Goal: Task Accomplishment & Management: Use online tool/utility

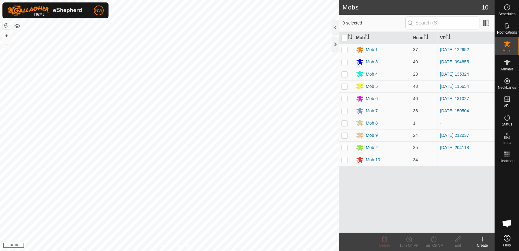
click at [342, 109] on p-checkbox at bounding box center [344, 110] width 6 height 5
checkbox input "true"
click at [433, 241] on icon at bounding box center [434, 238] width 8 height 7
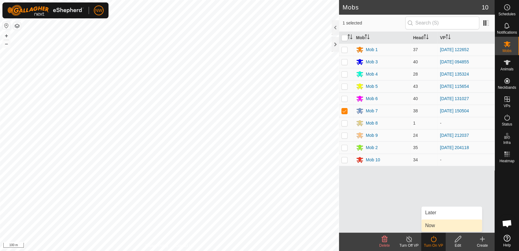
click at [437, 225] on link "Now" at bounding box center [452, 225] width 61 height 12
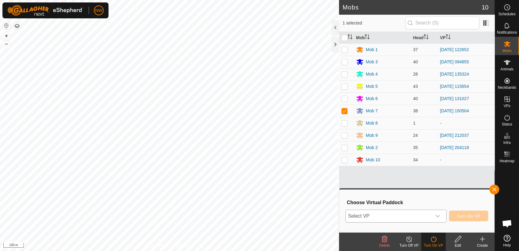
click at [439, 214] on icon "dropdown trigger" at bounding box center [437, 215] width 5 height 5
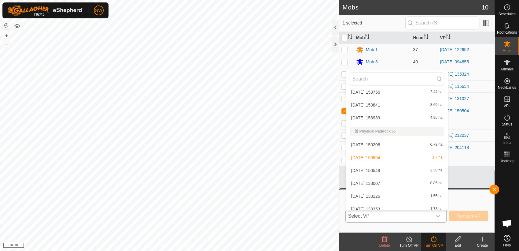
scroll to position [5445, 0]
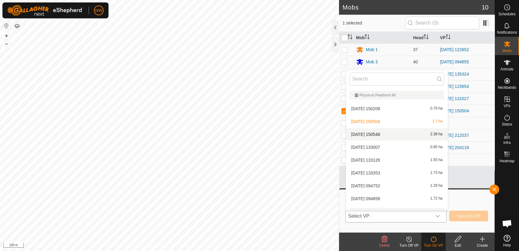
click at [376, 131] on li "[DATE] 150548 2.38 ha" at bounding box center [397, 134] width 102 height 12
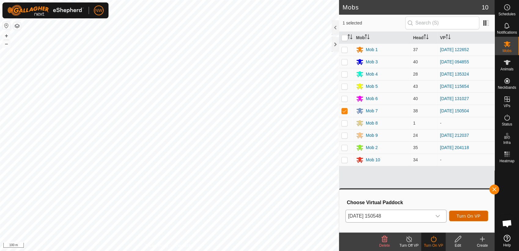
click at [462, 212] on button "Turn On VP" at bounding box center [468, 215] width 39 height 11
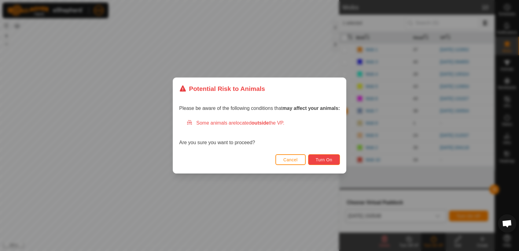
click at [325, 157] on button "Turn On" at bounding box center [324, 159] width 32 height 11
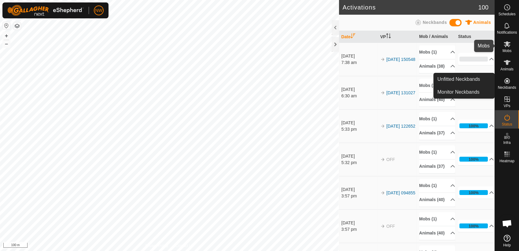
click at [510, 45] on icon at bounding box center [506, 43] width 7 height 7
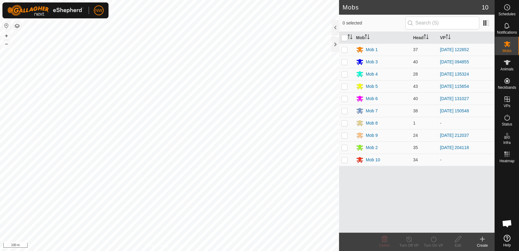
click at [345, 73] on p-checkbox at bounding box center [344, 74] width 6 height 5
checkbox input "true"
click at [433, 239] on icon at bounding box center [434, 238] width 8 height 7
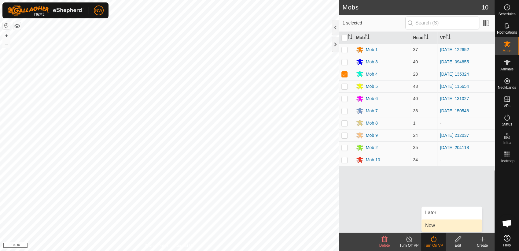
click at [426, 223] on link "Now" at bounding box center [452, 225] width 61 height 12
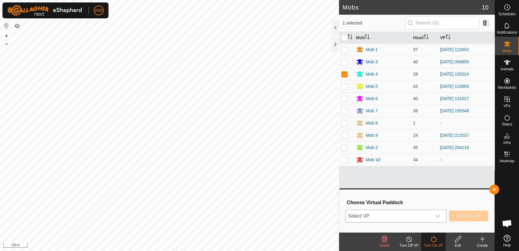
click at [440, 214] on icon "dropdown trigger" at bounding box center [437, 215] width 5 height 5
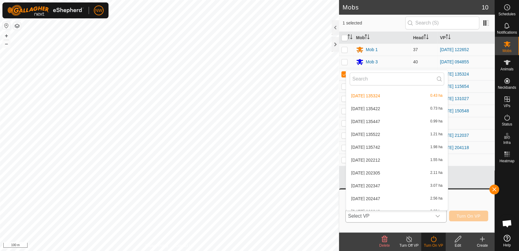
scroll to position [5103, 0]
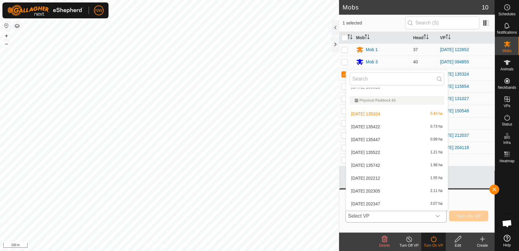
click at [381, 123] on li "[DATE] 135422 0.73 ha" at bounding box center [397, 126] width 102 height 12
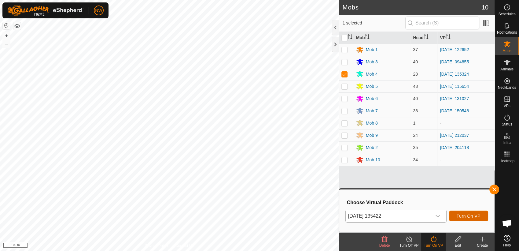
click at [464, 214] on span "Turn On VP" at bounding box center [469, 215] width 24 height 5
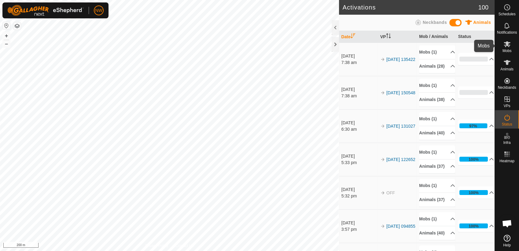
click at [511, 46] on es-mob-svg-icon at bounding box center [507, 44] width 11 height 10
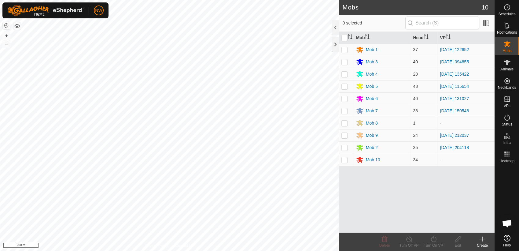
click at [345, 62] on p-checkbox at bounding box center [344, 61] width 6 height 5
checkbox input "true"
click at [436, 241] on icon at bounding box center [434, 238] width 8 height 7
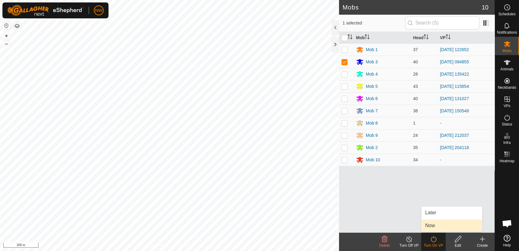
click at [436, 224] on link "Now" at bounding box center [452, 225] width 61 height 12
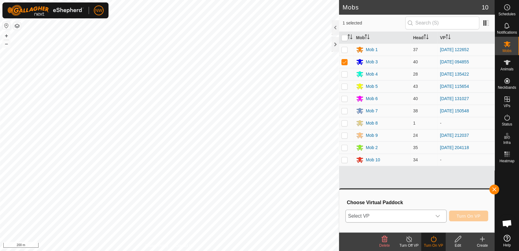
click at [440, 215] on icon "dropdown trigger" at bounding box center [437, 215] width 5 height 5
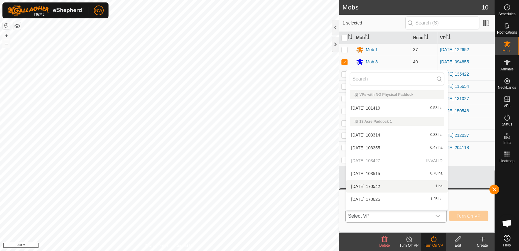
scroll to position [8, 0]
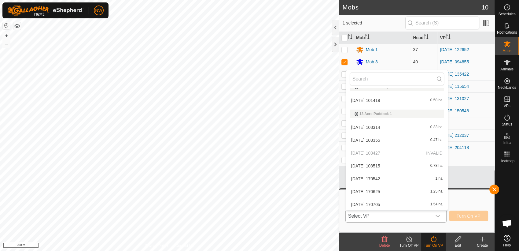
drag, startPoint x: 442, startPoint y: 101, endPoint x: 441, endPoint y: 110, distance: 8.9
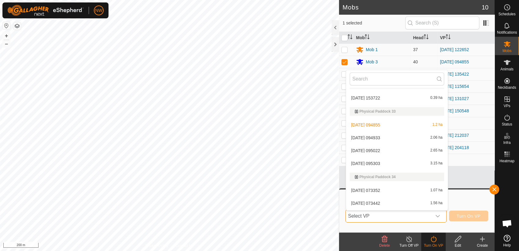
scroll to position [3750, 0]
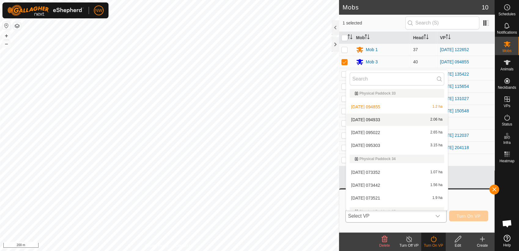
click at [379, 118] on li "[DATE] 094933 2.06 ha" at bounding box center [397, 119] width 102 height 12
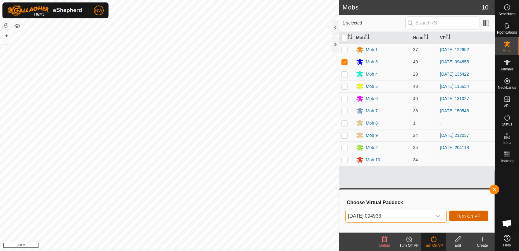
click at [469, 216] on span "Turn On VP" at bounding box center [469, 215] width 24 height 5
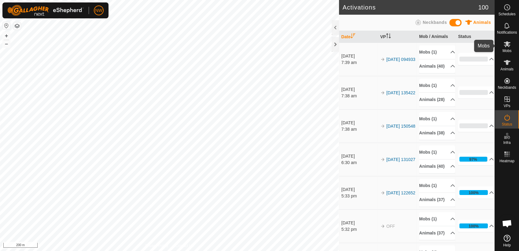
click at [509, 47] on icon at bounding box center [506, 43] width 7 height 7
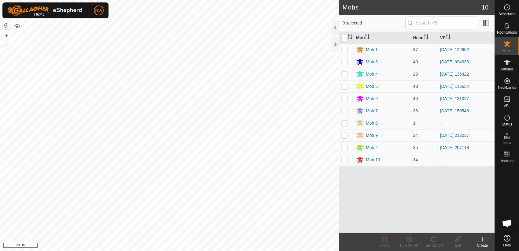
click at [344, 84] on p-checkbox at bounding box center [344, 86] width 6 height 5
checkbox input "true"
click at [434, 239] on icon at bounding box center [434, 238] width 8 height 7
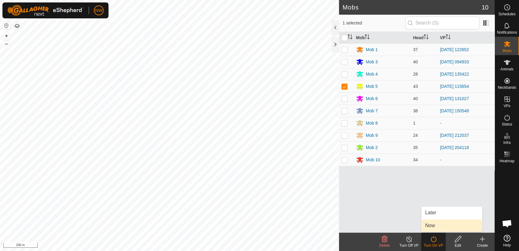
click at [435, 224] on link "Now" at bounding box center [452, 225] width 61 height 12
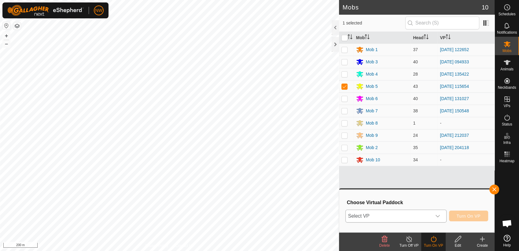
click at [440, 214] on icon "dropdown trigger" at bounding box center [437, 215] width 5 height 5
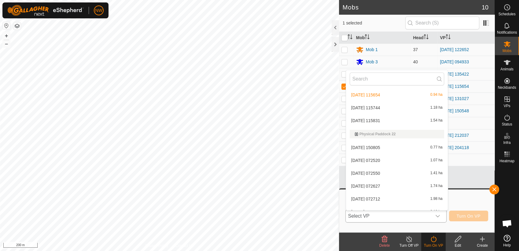
scroll to position [2956, 0]
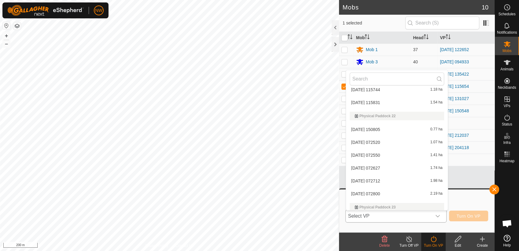
click at [378, 98] on li "[DATE] 115831 1.54 ha" at bounding box center [397, 102] width 102 height 12
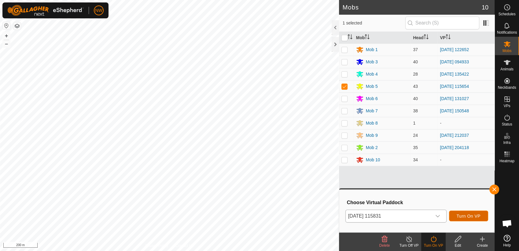
click at [464, 214] on span "Turn On VP" at bounding box center [469, 215] width 24 height 5
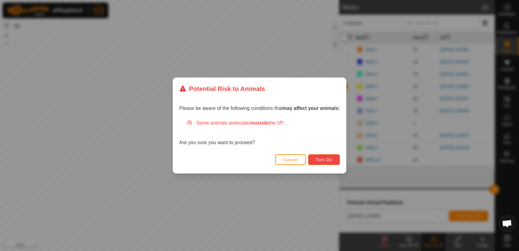
click at [322, 160] on span "Turn On" at bounding box center [324, 159] width 17 height 5
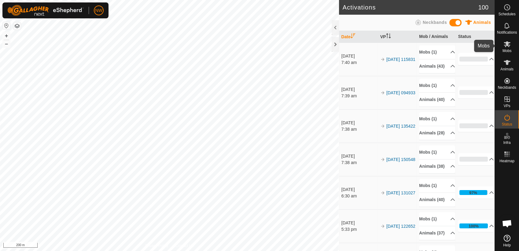
click at [509, 49] on span "Mobs" at bounding box center [507, 51] width 9 height 4
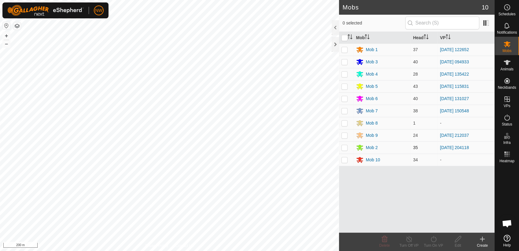
click at [345, 145] on p-checkbox at bounding box center [344, 147] width 6 height 5
checkbox input "true"
click at [434, 242] on icon at bounding box center [434, 238] width 8 height 7
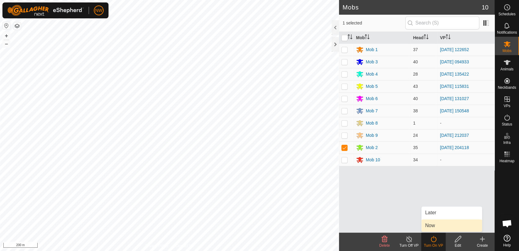
click at [433, 226] on link "Now" at bounding box center [452, 225] width 61 height 12
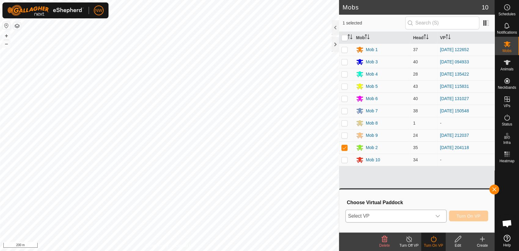
click at [438, 212] on div "dropdown trigger" at bounding box center [438, 216] width 12 height 12
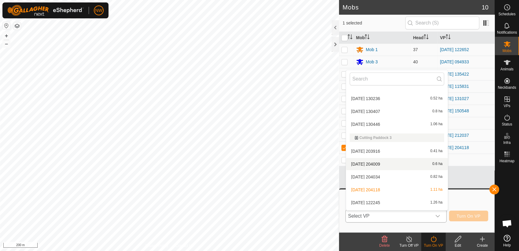
scroll to position [772, 0]
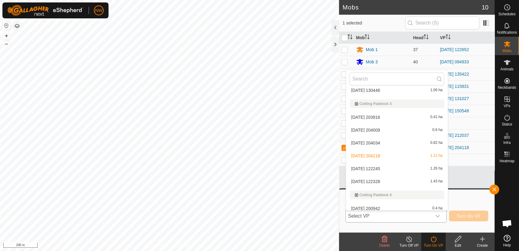
click at [381, 179] on li "[DATE] 122328 1.43 ha" at bounding box center [397, 181] width 102 height 12
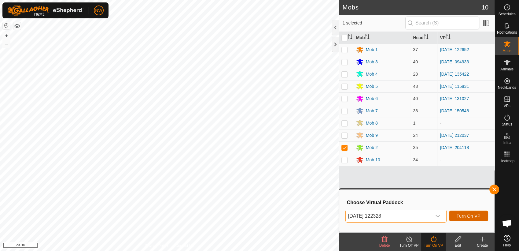
click at [474, 213] on span "Turn On VP" at bounding box center [469, 215] width 24 height 5
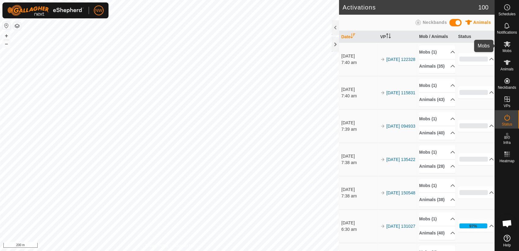
click at [511, 44] on es-mob-svg-icon at bounding box center [507, 44] width 11 height 10
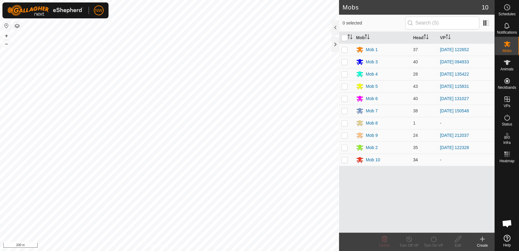
click at [346, 159] on p-checkbox at bounding box center [344, 159] width 6 height 5
checkbox input "true"
click at [433, 240] on icon at bounding box center [434, 238] width 8 height 7
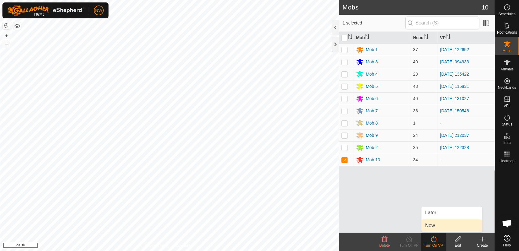
click at [433, 223] on link "Now" at bounding box center [452, 225] width 61 height 12
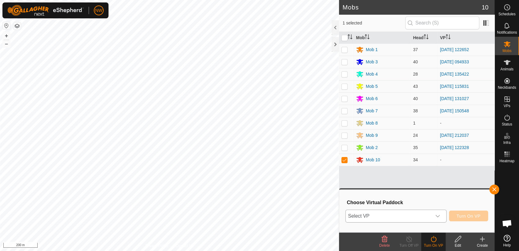
click at [440, 214] on icon "dropdown trigger" at bounding box center [437, 215] width 5 height 5
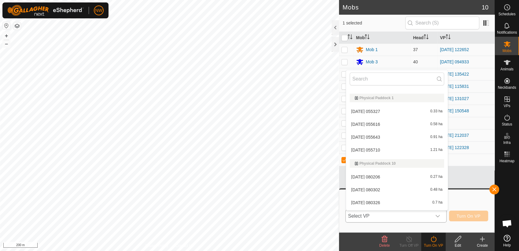
scroll to position [1676, 0]
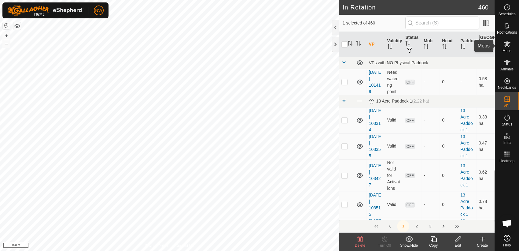
click at [509, 48] on es-mob-svg-icon at bounding box center [507, 44] width 11 height 10
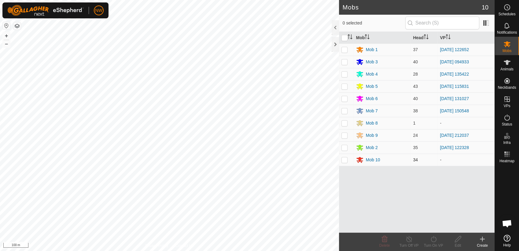
click at [347, 160] on p-checkbox at bounding box center [344, 159] width 6 height 5
checkbox input "true"
click at [435, 241] on icon at bounding box center [434, 238] width 8 height 7
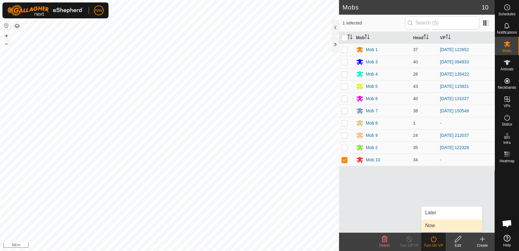
click at [435, 226] on link "Now" at bounding box center [452, 225] width 61 height 12
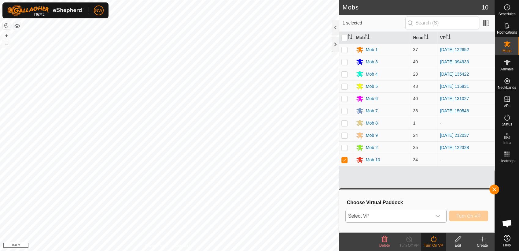
click at [439, 215] on icon "dropdown trigger" at bounding box center [437, 215] width 5 height 5
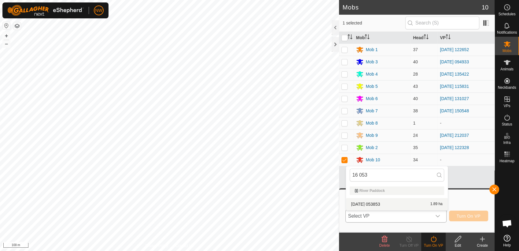
type input "16 053"
click at [376, 202] on li "[DATE] 053853 1.89 ha" at bounding box center [397, 204] width 102 height 12
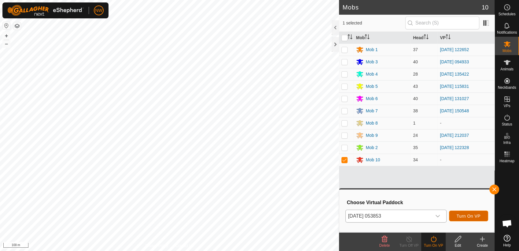
click at [461, 213] on span "Turn On VP" at bounding box center [469, 215] width 24 height 5
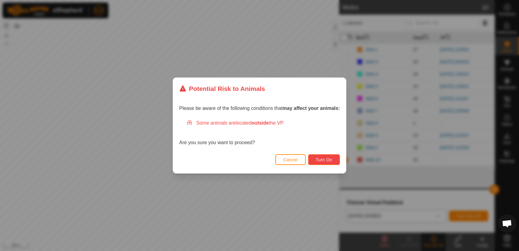
click at [319, 157] on span "Turn On" at bounding box center [324, 159] width 17 height 5
